Goal: Contribute content: Contribute content

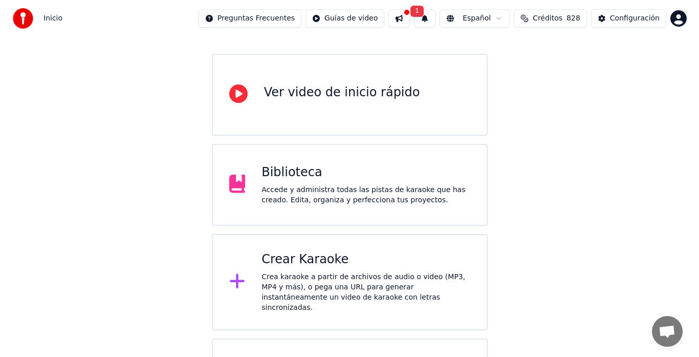
scroll to position [102, 0]
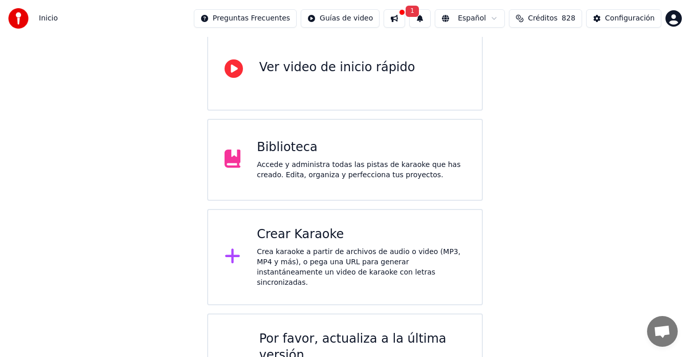
click at [279, 237] on div "Crear Karaoke" at bounding box center [361, 234] width 209 height 16
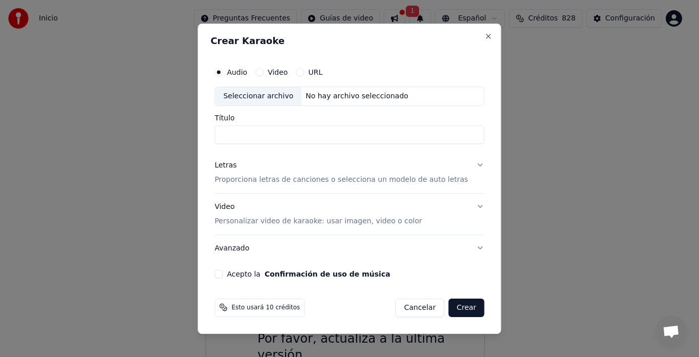
click at [272, 92] on div "Seleccionar archivo" at bounding box center [258, 96] width 86 height 18
click at [439, 136] on input "**********" at bounding box center [349, 134] width 270 height 18
type input "*"
type input "**"
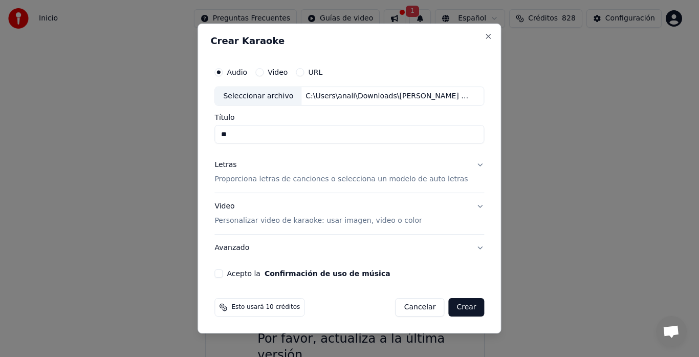
click at [223, 273] on button "Acepto la Confirmación de uso de música" at bounding box center [218, 273] width 8 height 8
click at [454, 306] on button "Crear" at bounding box center [466, 307] width 36 height 18
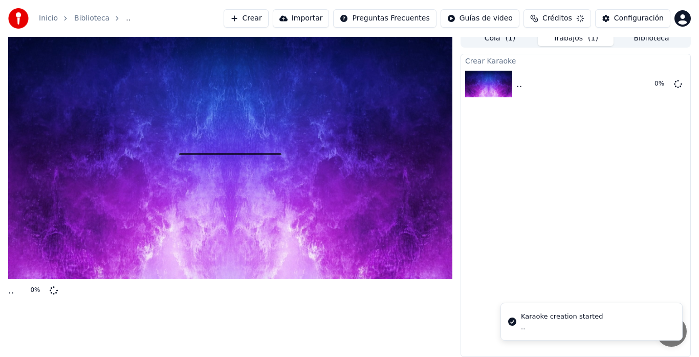
scroll to position [8, 0]
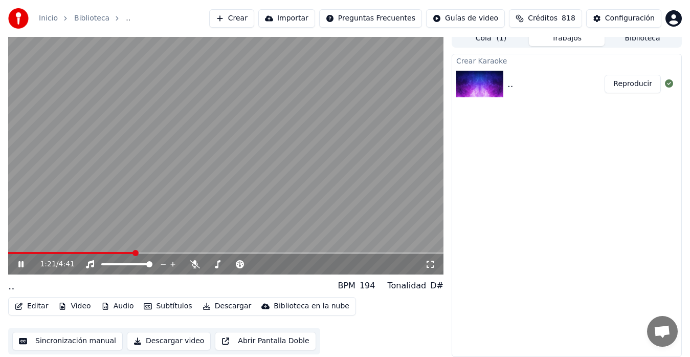
click at [37, 304] on button "Editar" at bounding box center [31, 306] width 41 height 14
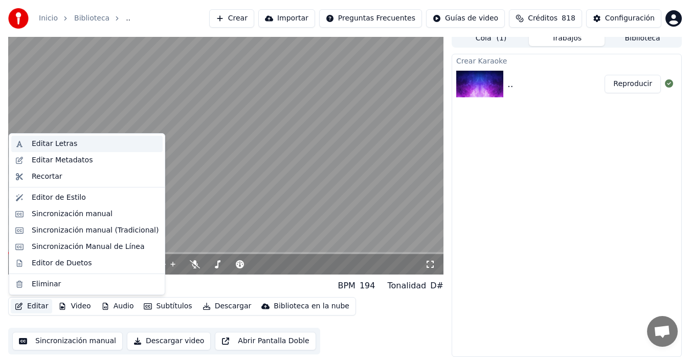
click at [46, 142] on div "Editar Letras" at bounding box center [55, 144] width 46 height 10
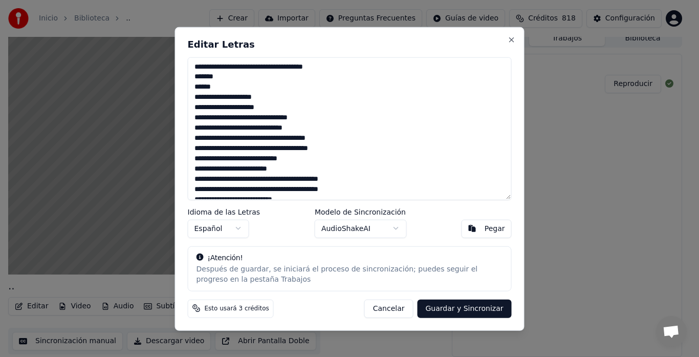
click at [336, 69] on textarea at bounding box center [350, 128] width 324 height 143
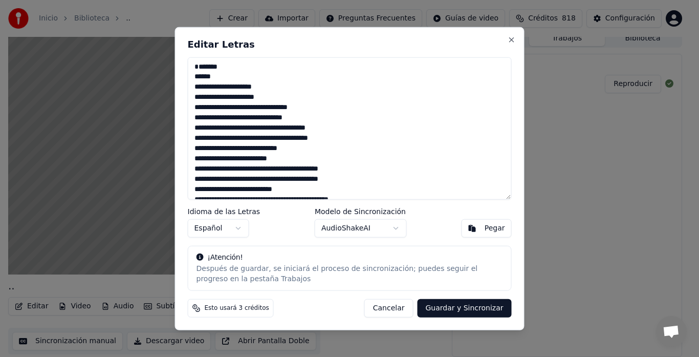
click at [225, 76] on textarea at bounding box center [350, 128] width 324 height 143
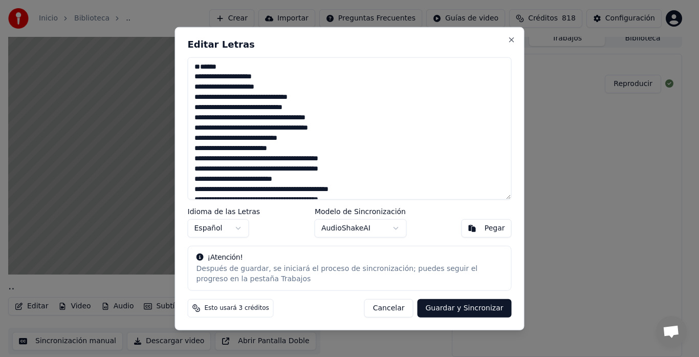
click at [226, 88] on textarea at bounding box center [350, 128] width 324 height 143
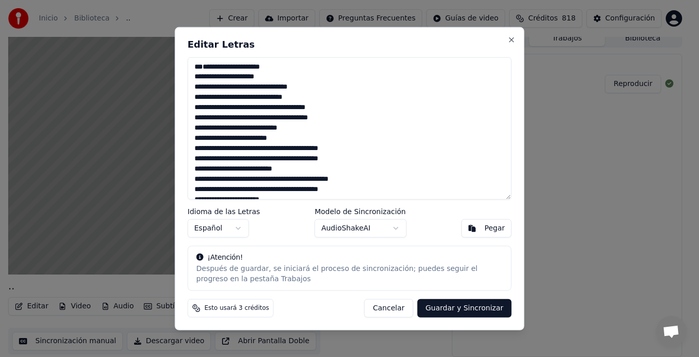
click at [272, 98] on textarea at bounding box center [350, 128] width 324 height 143
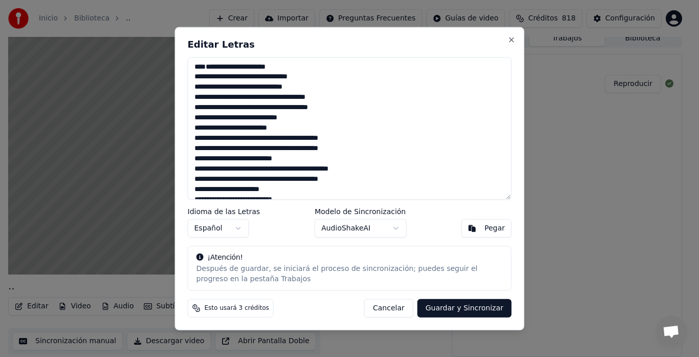
click at [271, 105] on textarea at bounding box center [350, 128] width 324 height 143
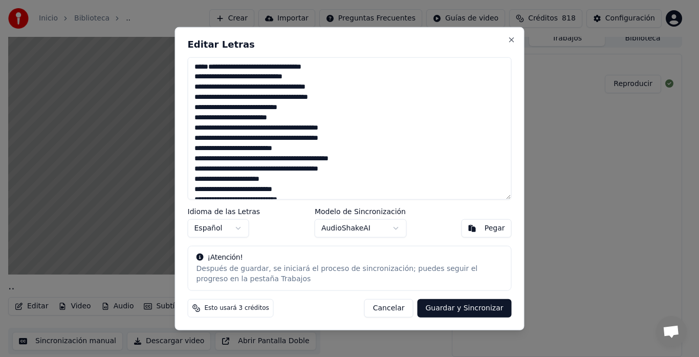
scroll to position [51, 0]
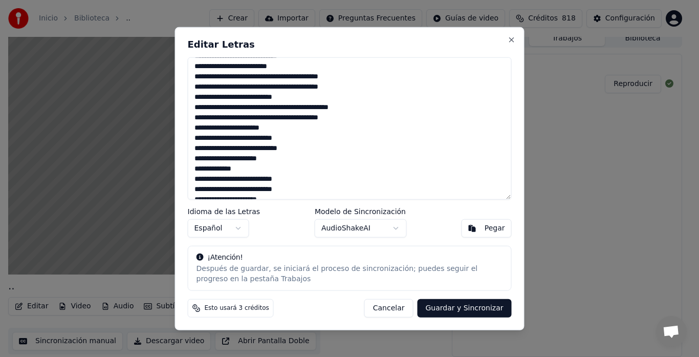
click at [209, 95] on textarea at bounding box center [350, 128] width 324 height 143
click at [290, 157] on textarea at bounding box center [350, 128] width 324 height 143
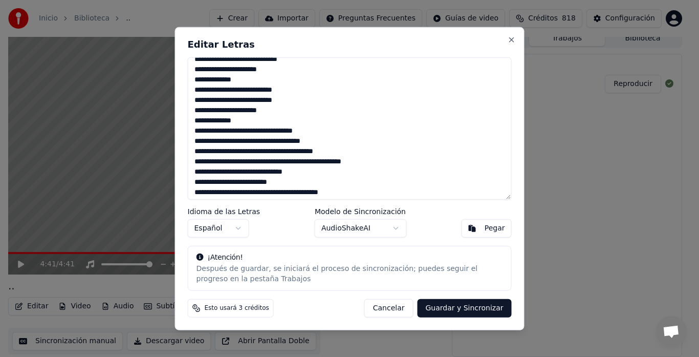
scroll to position [153, 0]
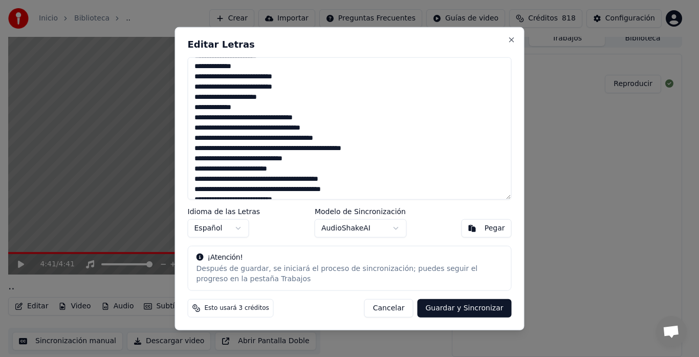
click at [251, 96] on textarea at bounding box center [350, 128] width 324 height 143
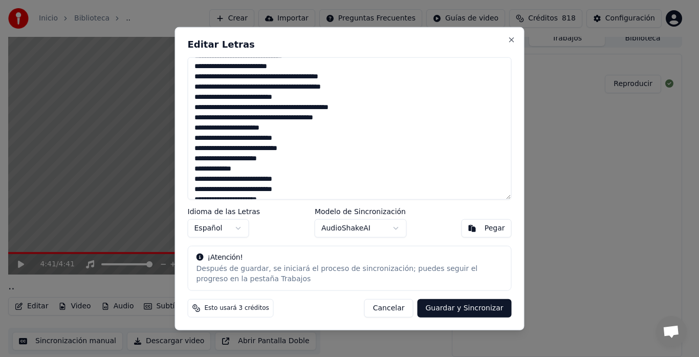
scroll to position [307, 0]
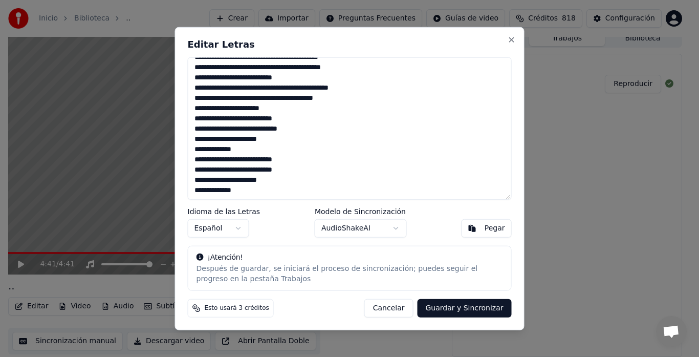
click at [288, 105] on textarea at bounding box center [350, 128] width 324 height 143
click at [250, 125] on textarea at bounding box center [350, 128] width 324 height 143
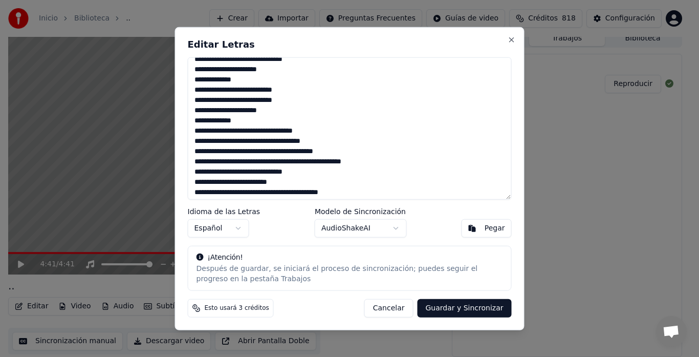
scroll to position [153, 0]
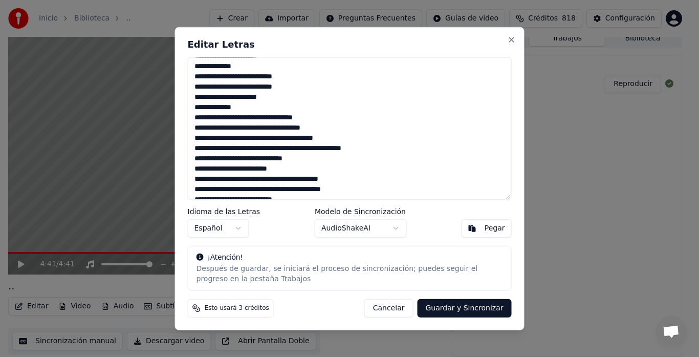
click at [204, 169] on textarea at bounding box center [350, 128] width 324 height 143
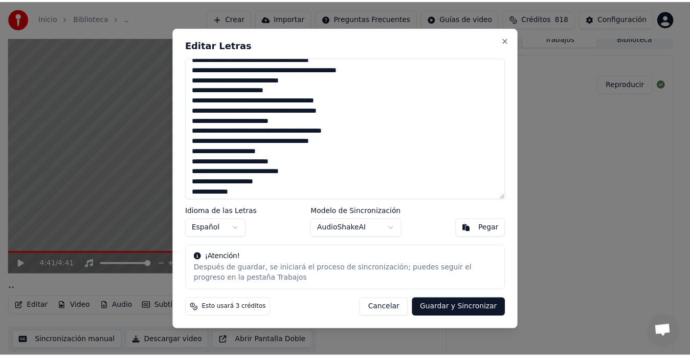
scroll to position [256, 0]
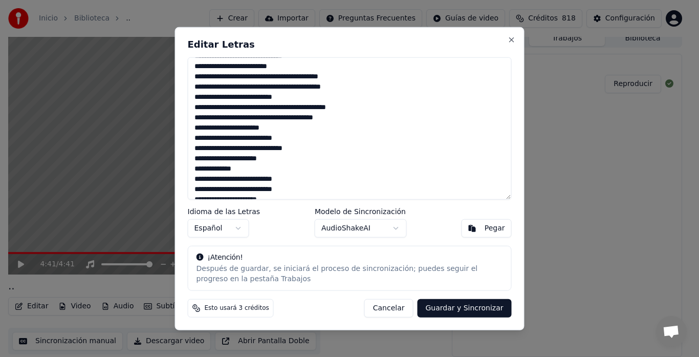
click at [481, 309] on button "Guardar y Sincronizar" at bounding box center [464, 308] width 94 height 18
type textarea "**********"
